Goal: Register for event/course

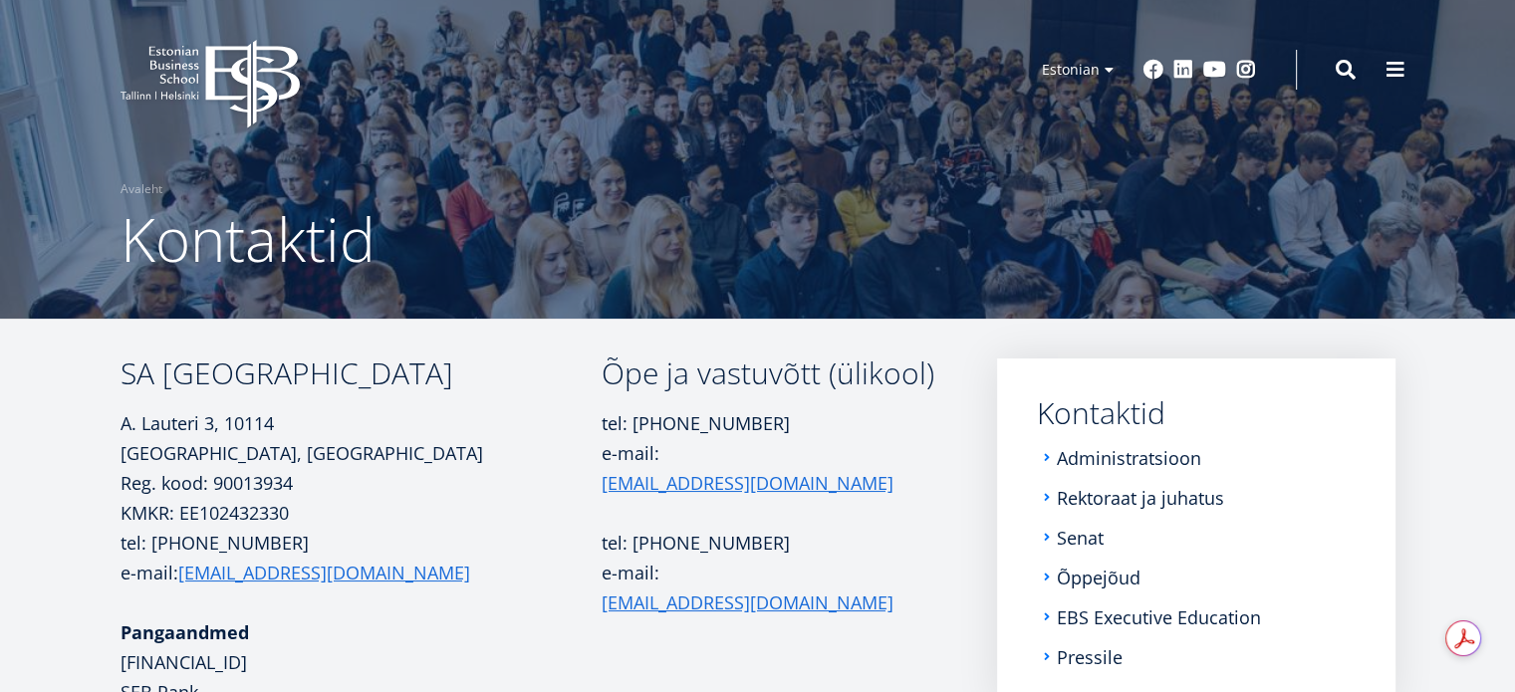
click at [238, 73] on icon at bounding box center [252, 84] width 94 height 89
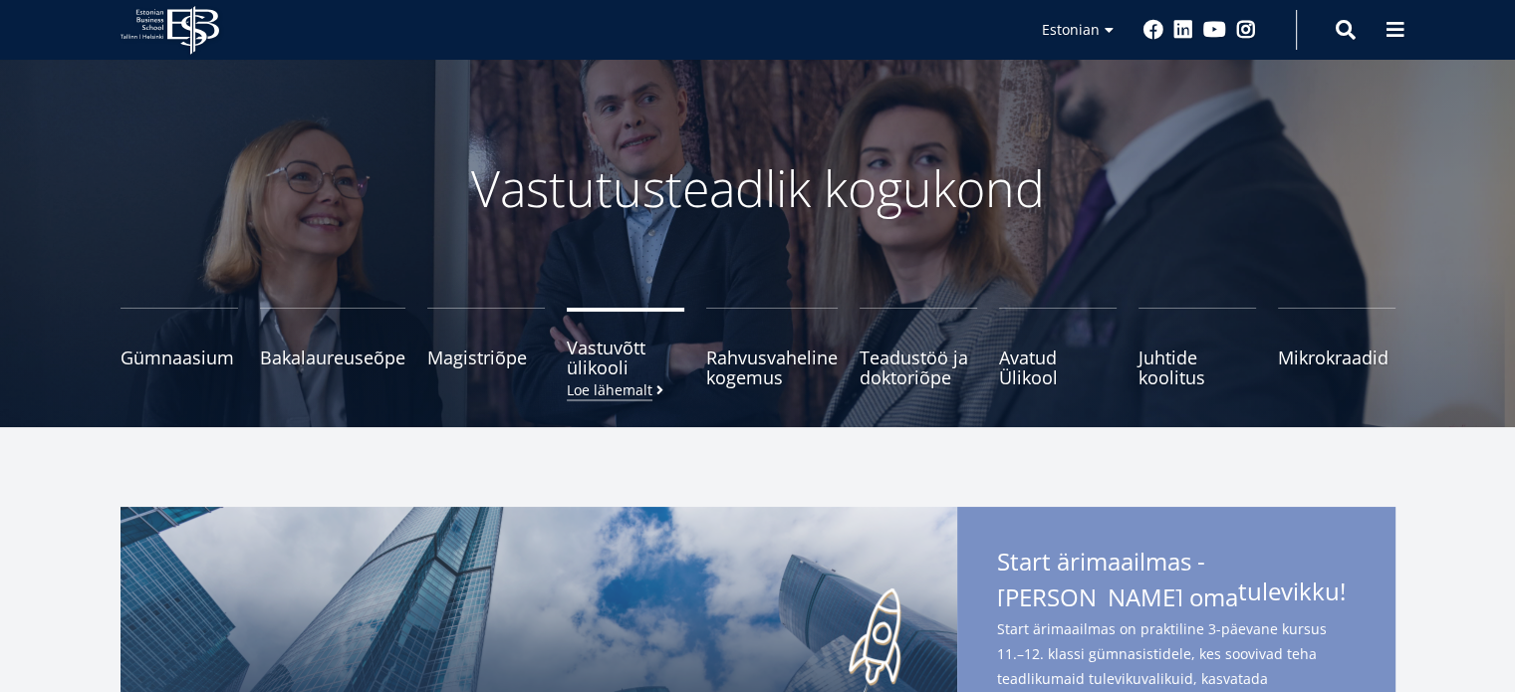
scroll to position [100, 0]
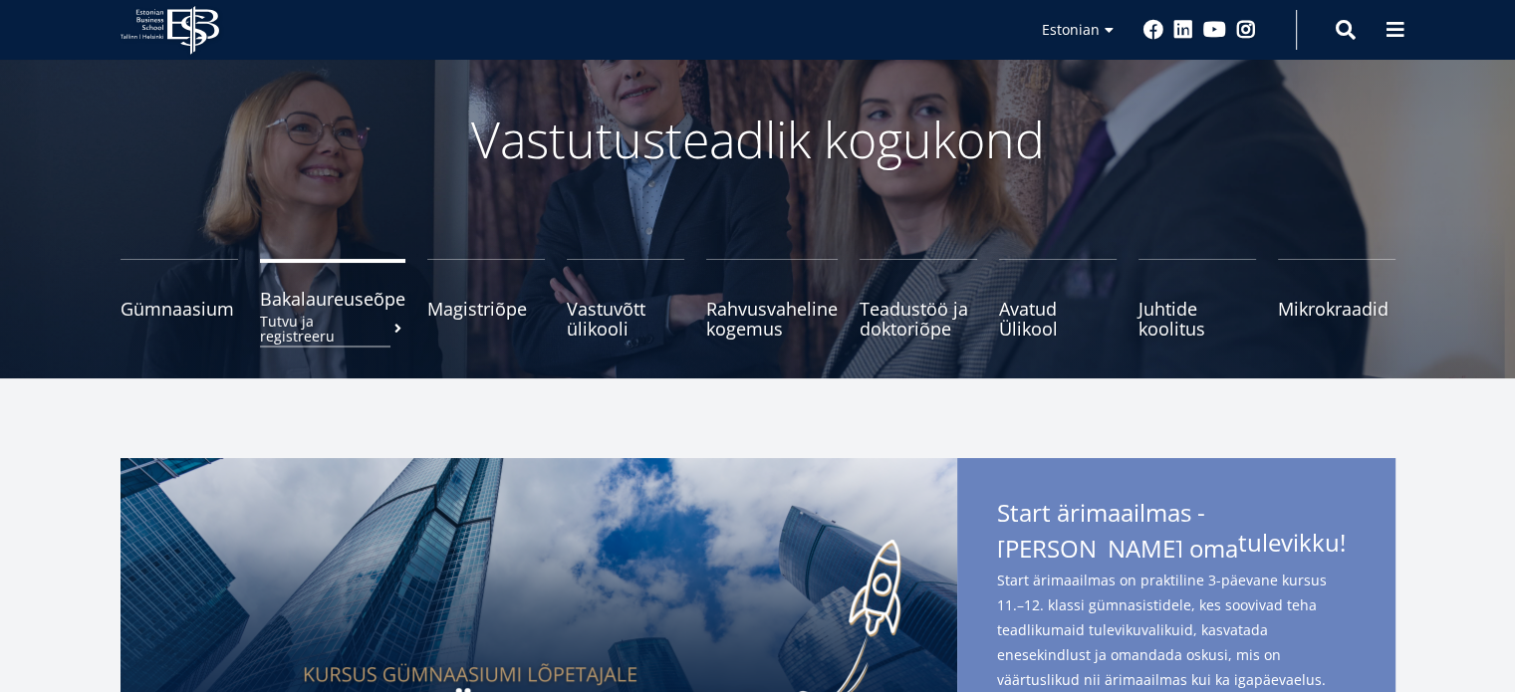
click at [370, 314] on small "Tutvu ja registreeru" at bounding box center [332, 329] width 145 height 30
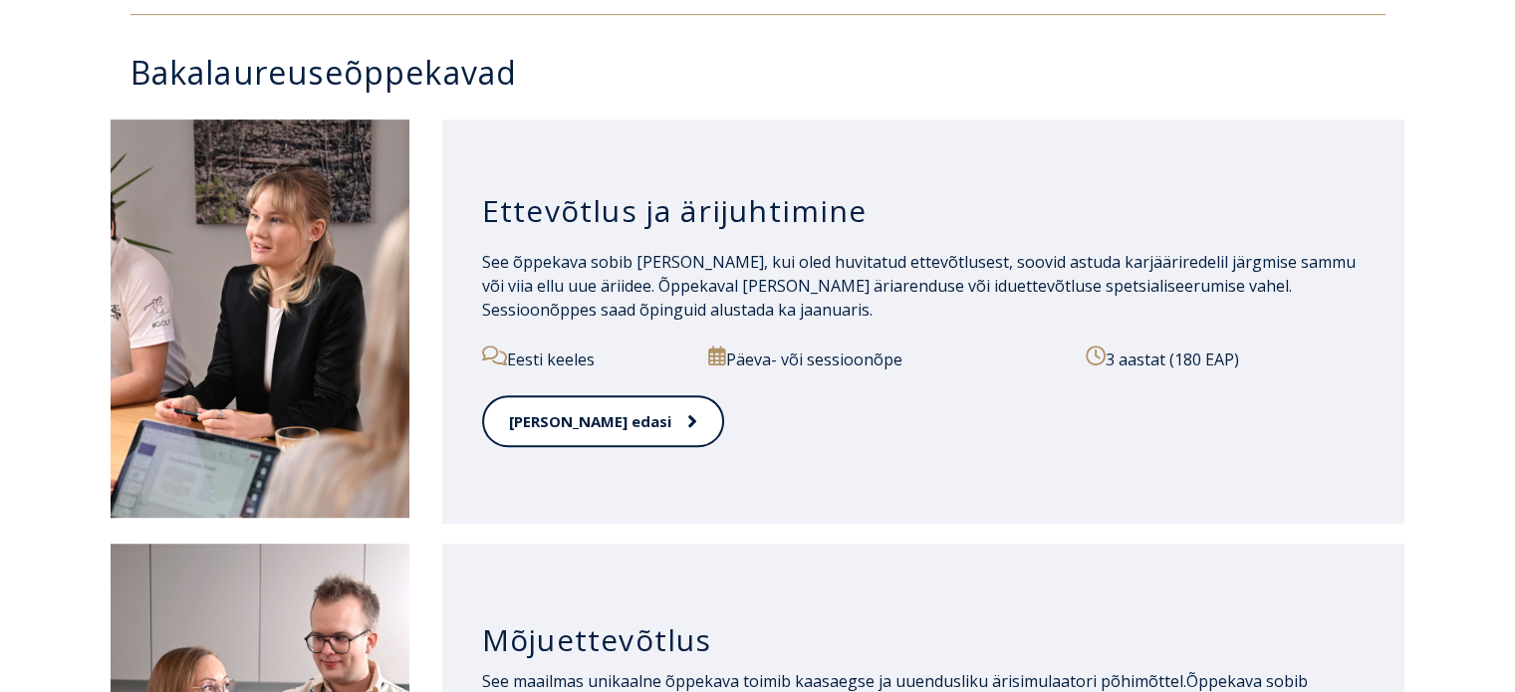
scroll to position [996, 0]
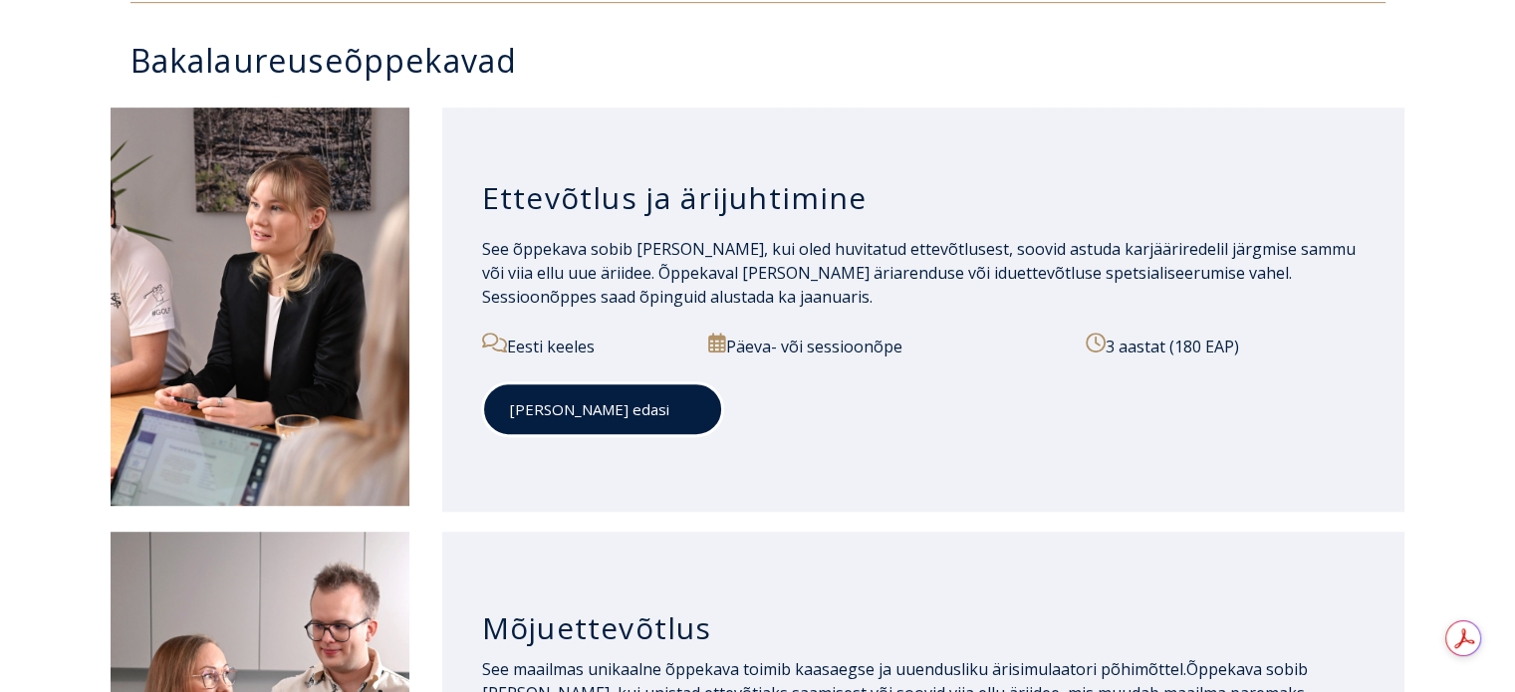
click at [527, 425] on link "Loe edasi" at bounding box center [602, 409] width 241 height 55
